Goal: Task Accomplishment & Management: Use online tool/utility

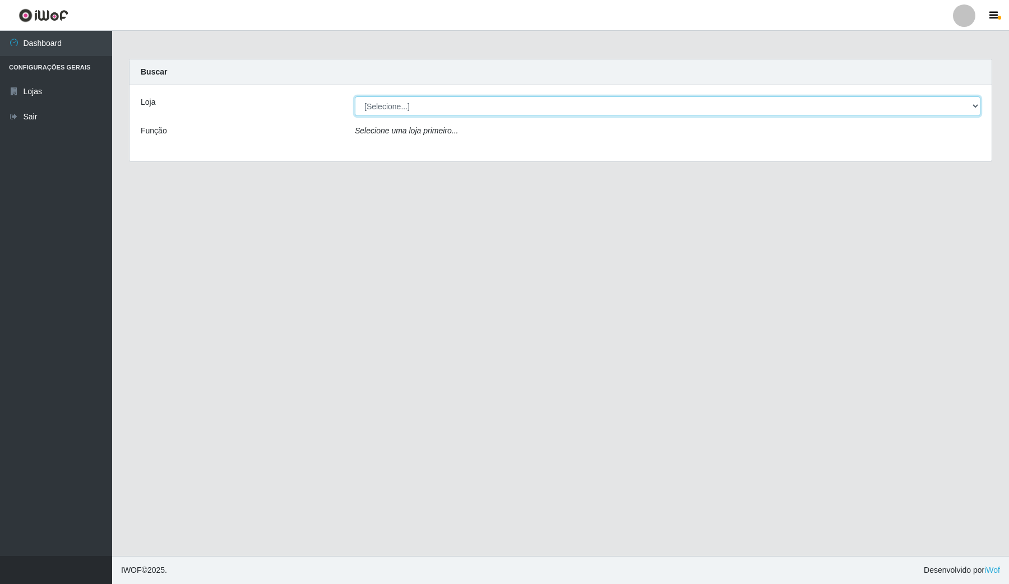
click at [617, 109] on select "[Selecione...] Rede Compras Supermercados - LOJA 4" at bounding box center [668, 106] width 626 height 20
select select "159"
click at [355, 96] on select "[Selecione...] Rede Compras Supermercados - LOJA 4" at bounding box center [668, 106] width 626 height 20
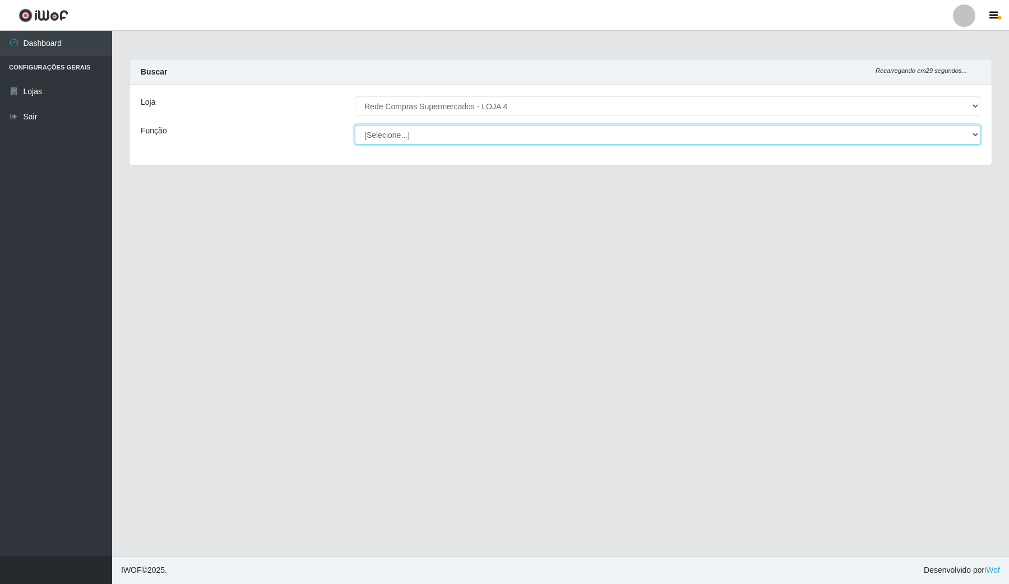
click at [649, 133] on select "[Selecione...] ASG ASG + ASG ++ Balconista Balconista + Balconista ++ Embalador…" at bounding box center [668, 135] width 626 height 20
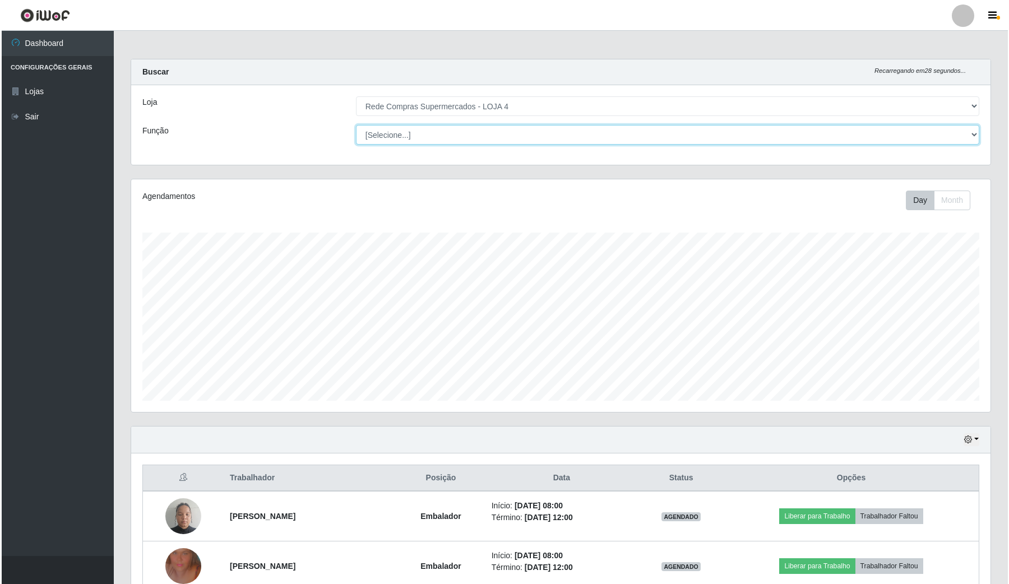
scroll to position [233, 859]
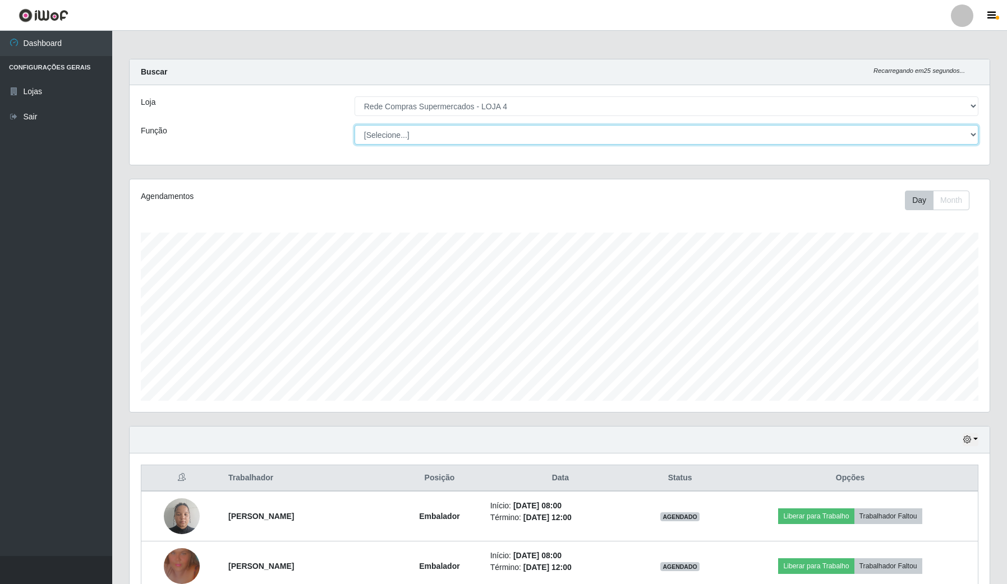
select select "1"
click at [355, 125] on select "[Selecione...] ASG ASG + ASG ++ Balconista Balconista + Balconista ++ Embalador…" at bounding box center [666, 135] width 624 height 20
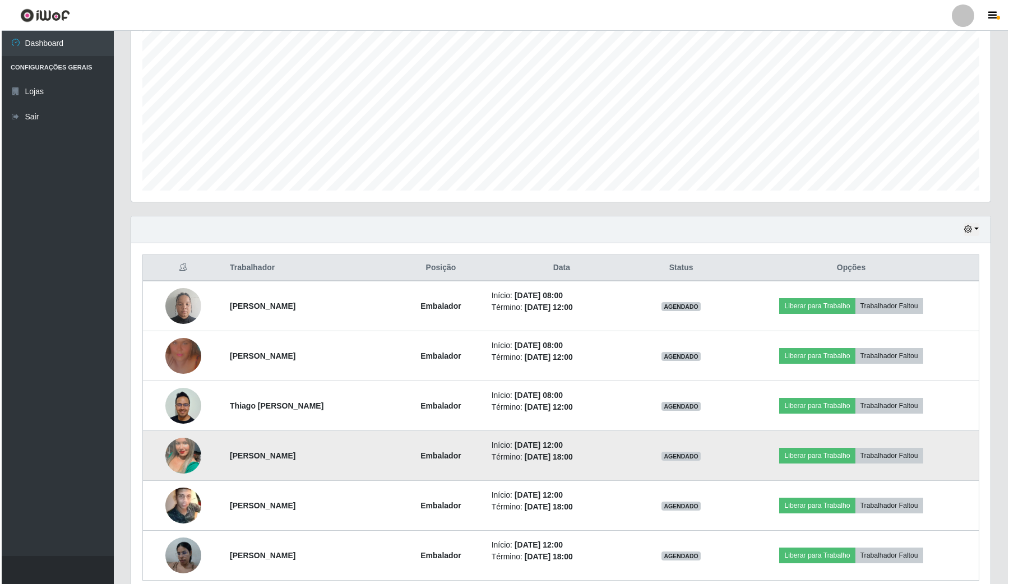
scroll to position [262, 0]
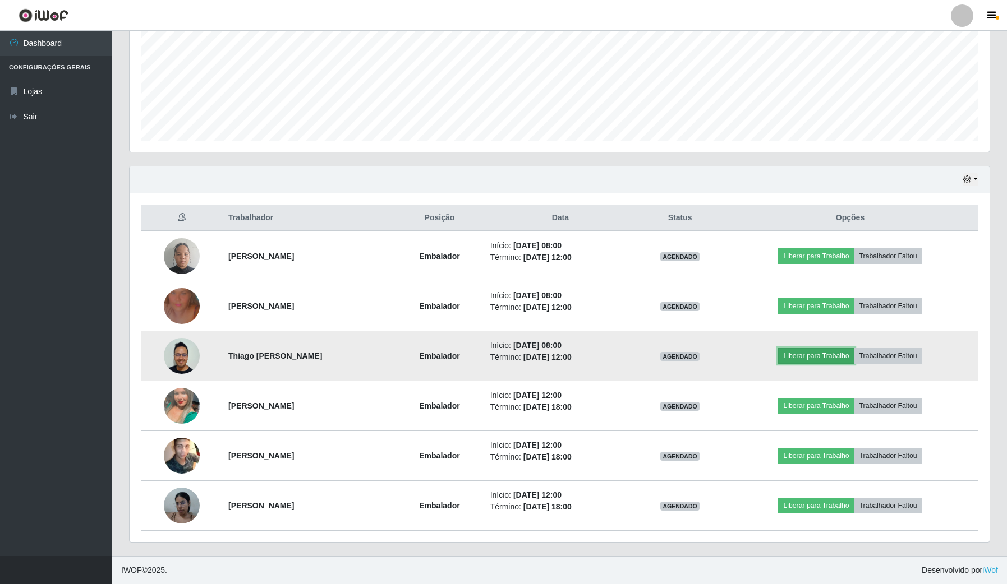
click at [805, 352] on button "Liberar para Trabalho" at bounding box center [816, 356] width 76 height 16
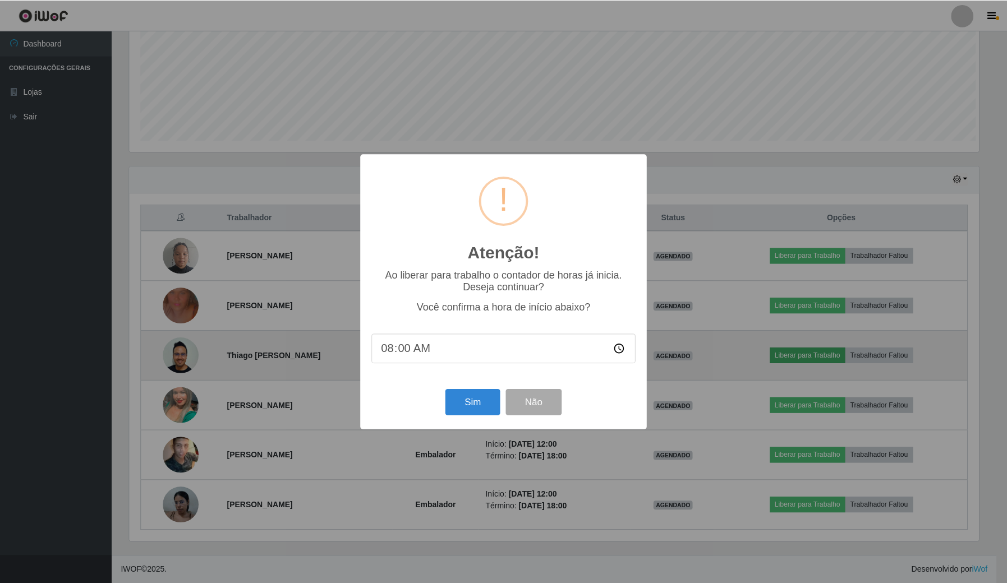
scroll to position [233, 851]
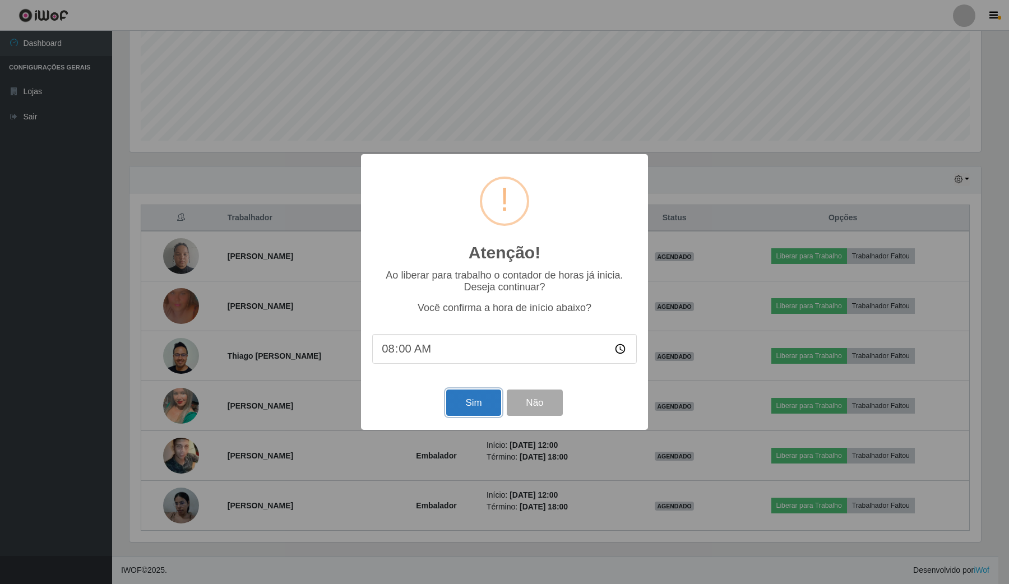
click at [469, 409] on button "Sim" at bounding box center [473, 403] width 54 height 26
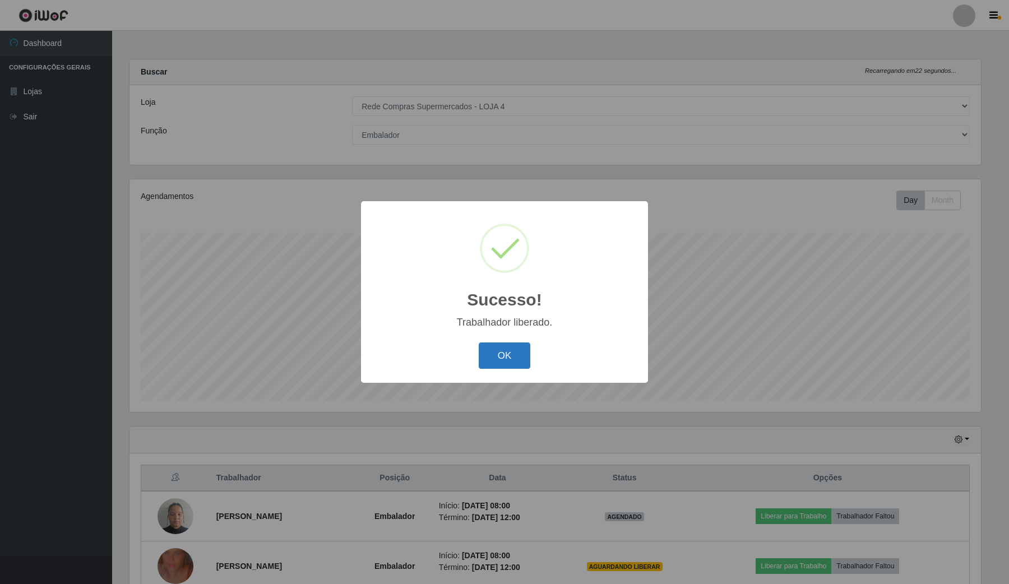
click at [507, 363] on button "OK" at bounding box center [505, 356] width 52 height 26
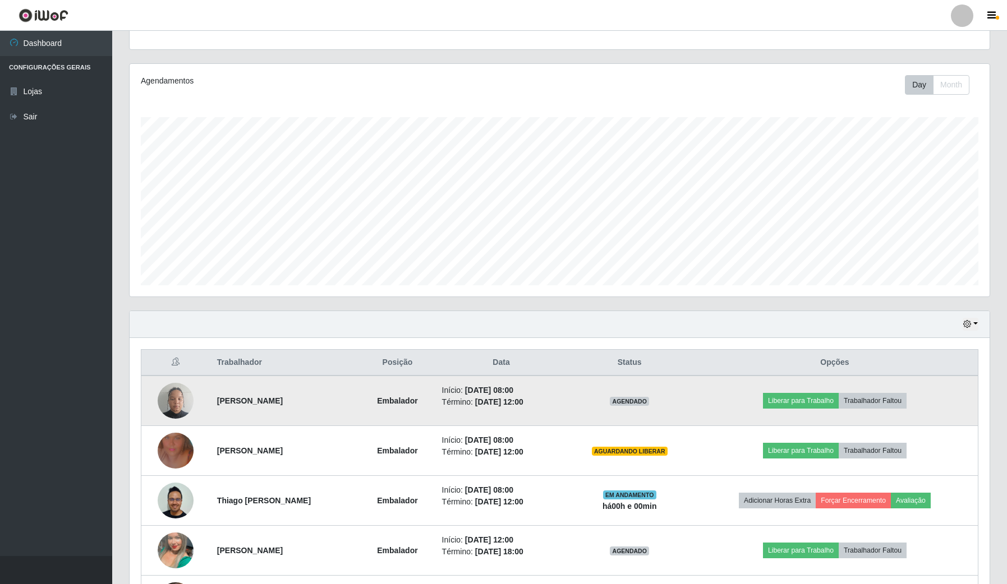
scroll to position [140, 0]
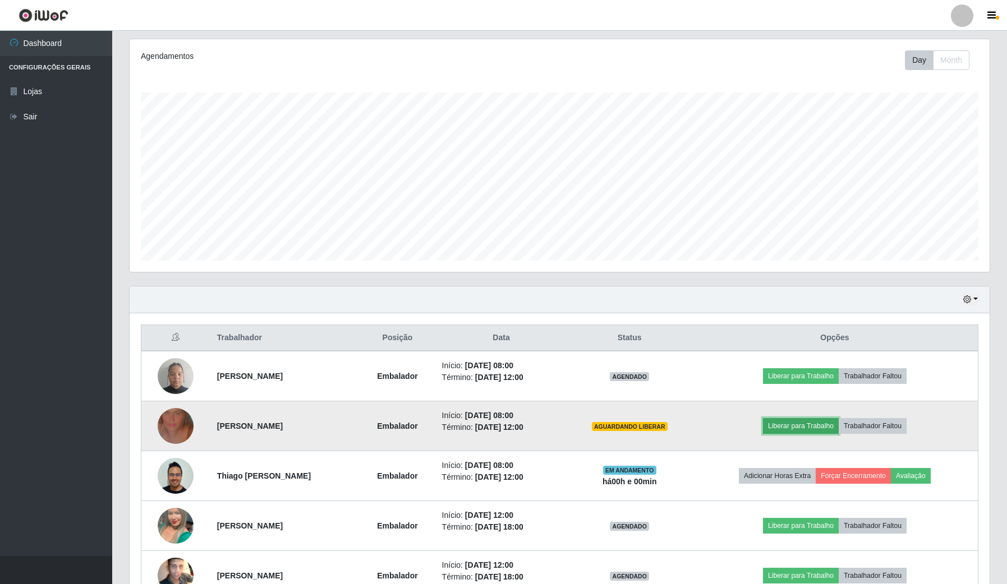
click at [801, 427] on button "Liberar para Trabalho" at bounding box center [801, 426] width 76 height 16
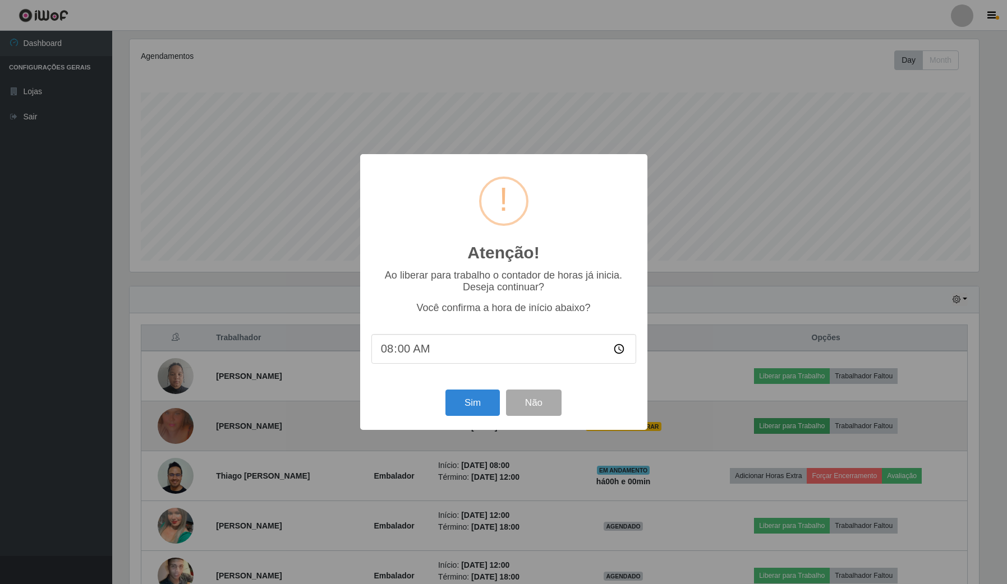
scroll to position [233, 851]
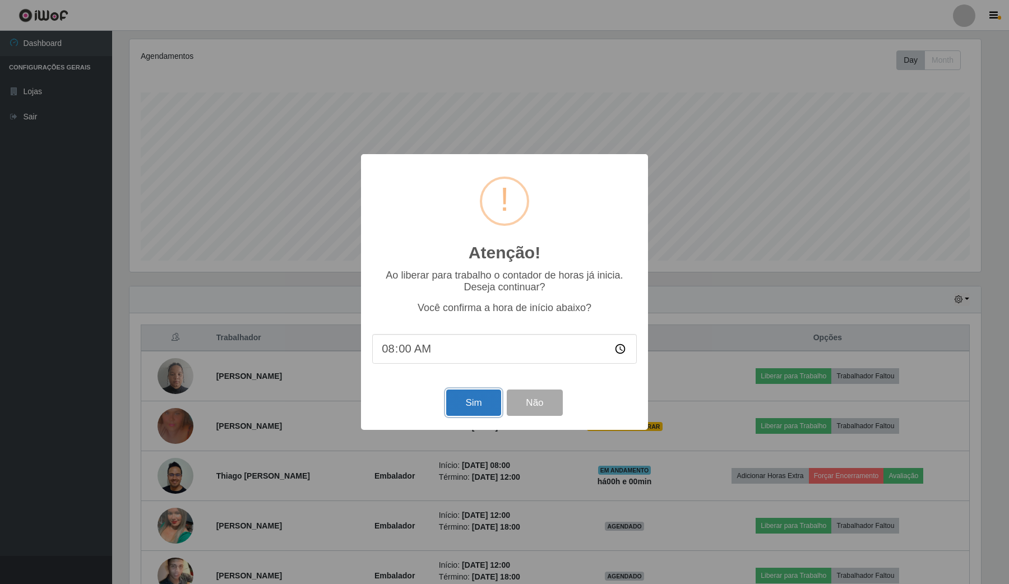
click at [473, 407] on button "Sim" at bounding box center [473, 403] width 54 height 26
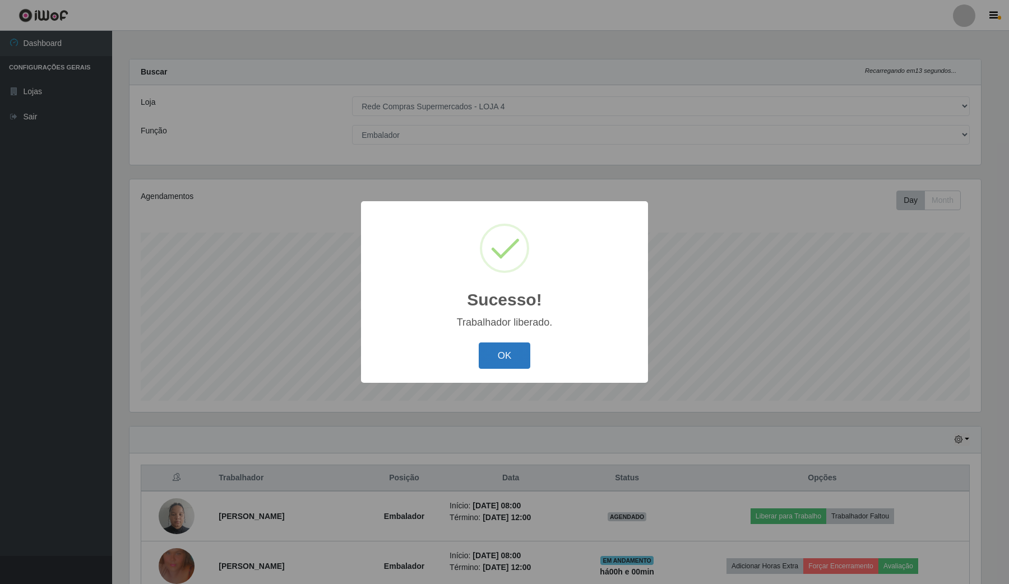
click at [492, 345] on button "OK" at bounding box center [505, 356] width 52 height 26
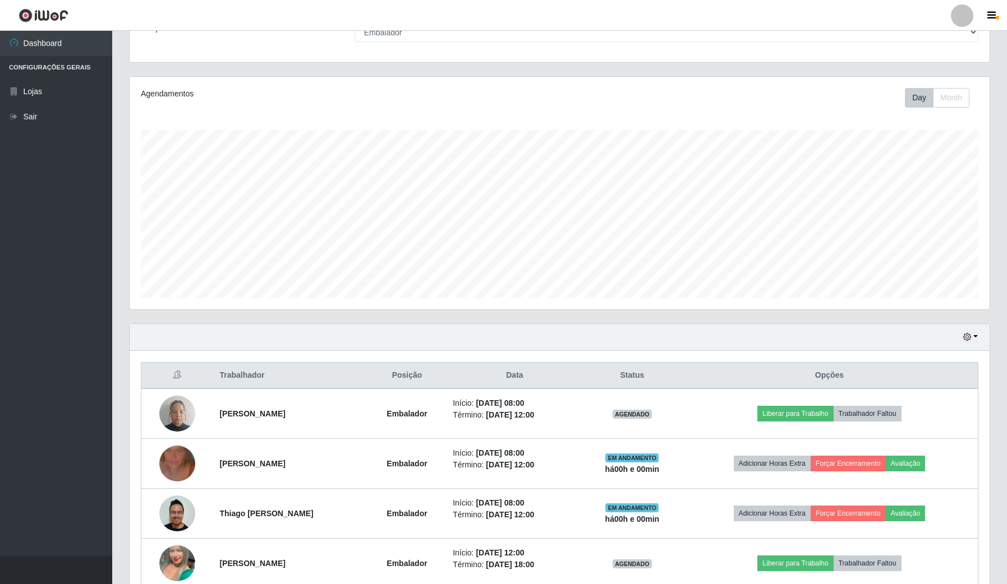
scroll to position [140, 0]
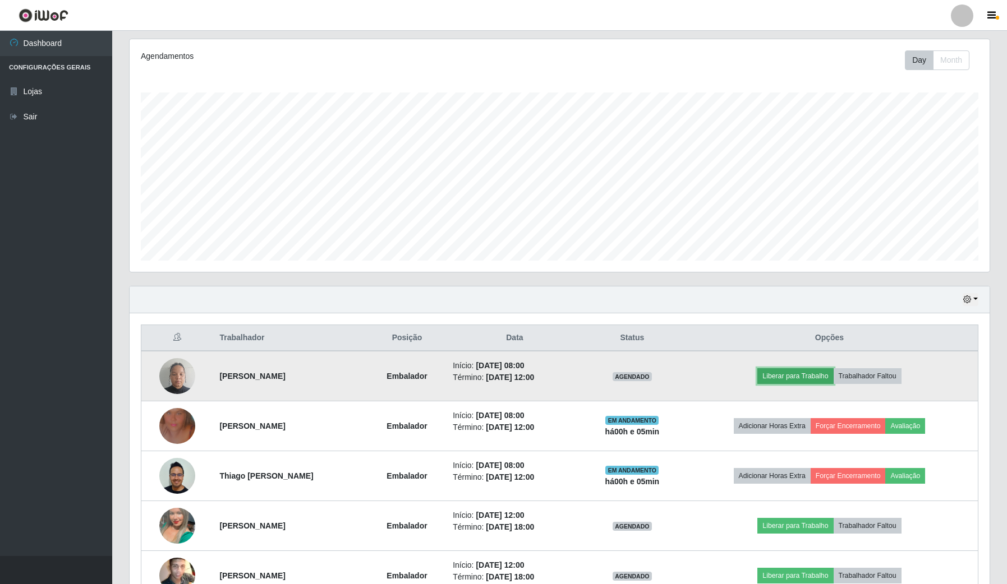
click at [781, 377] on button "Liberar para Trabalho" at bounding box center [795, 376] width 76 height 16
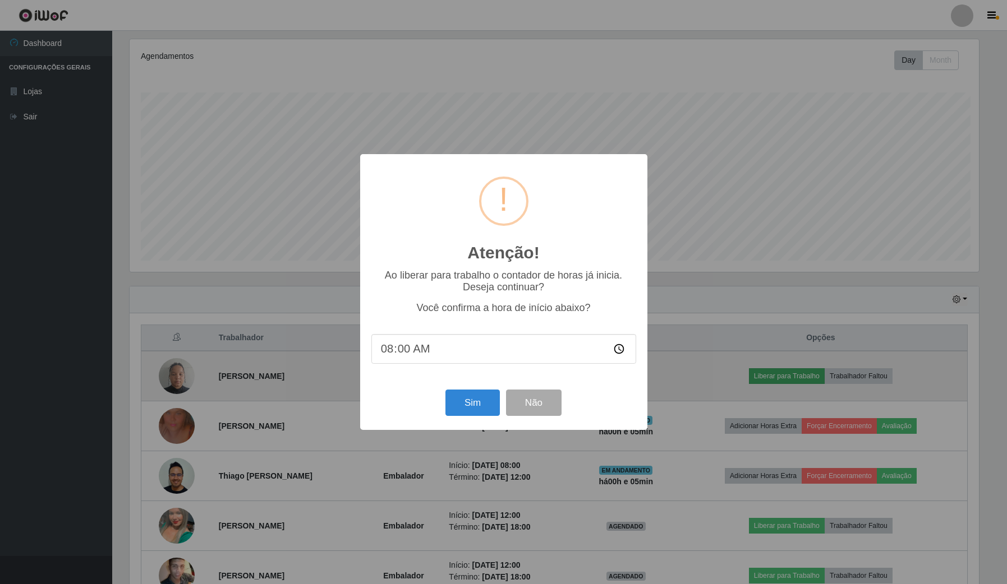
scroll to position [233, 851]
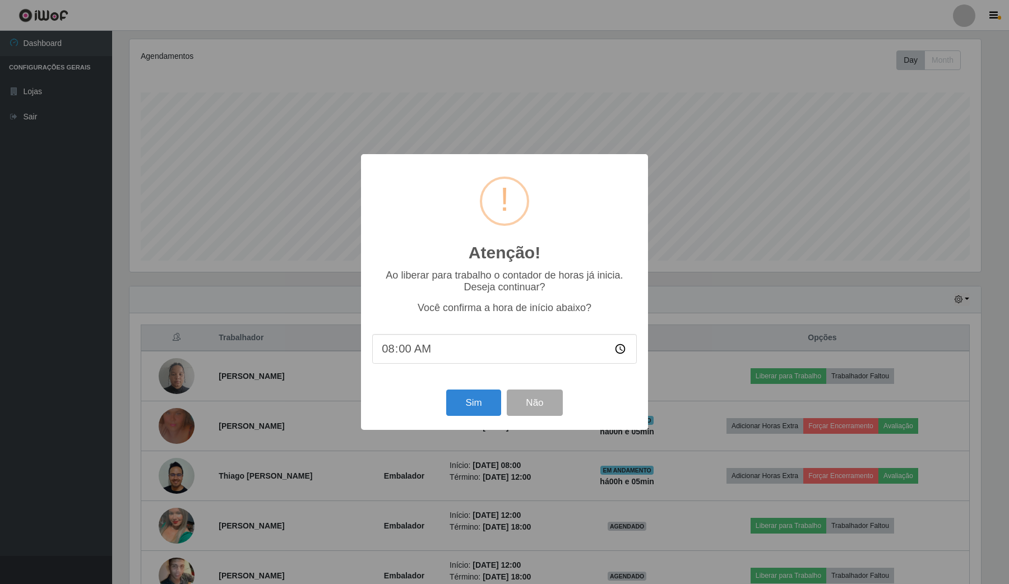
type input "08:06"
click at [486, 405] on button "Sim" at bounding box center [473, 403] width 54 height 26
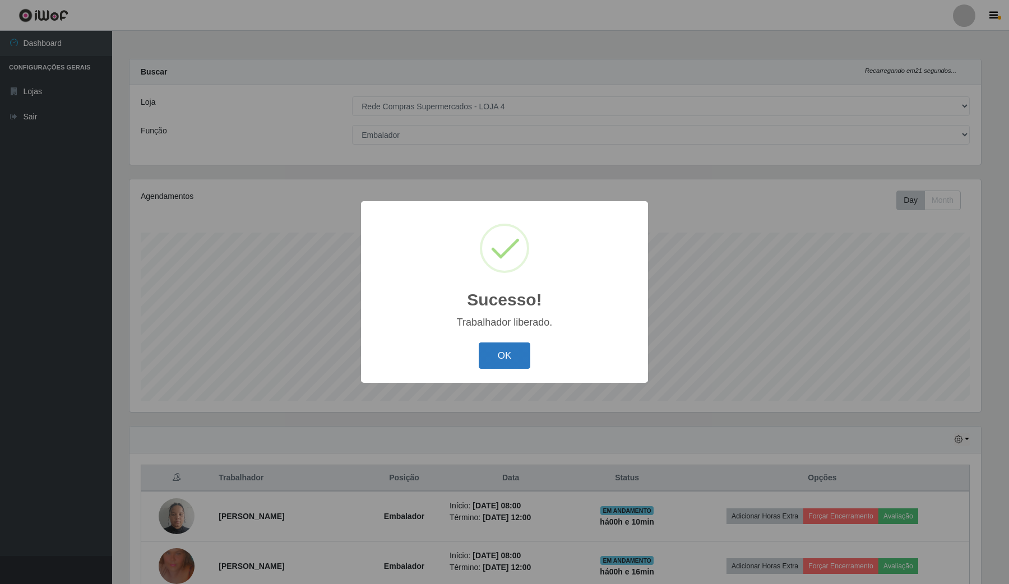
click at [497, 353] on button "OK" at bounding box center [505, 356] width 52 height 26
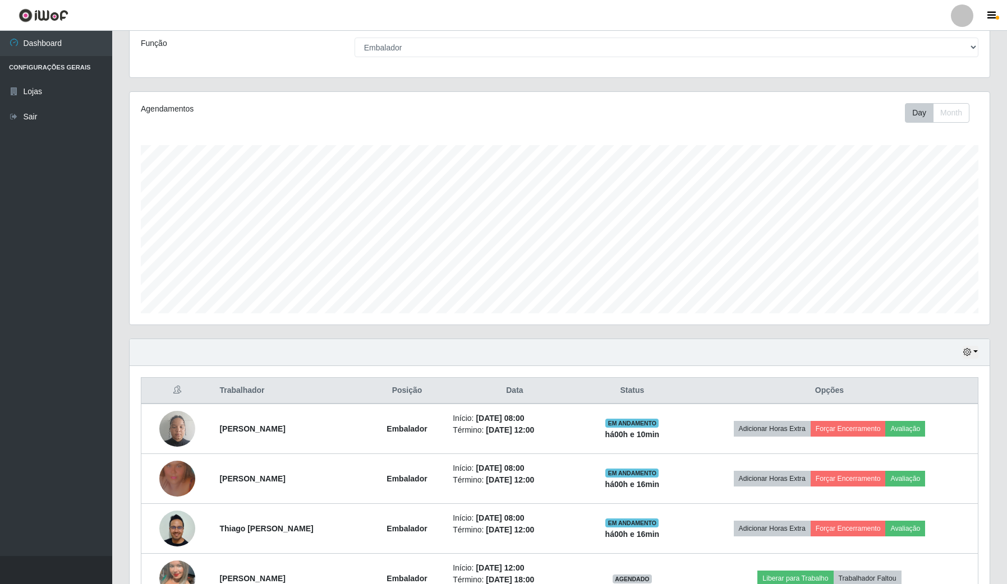
scroll to position [262, 0]
